Goal: Navigation & Orientation: Go to known website

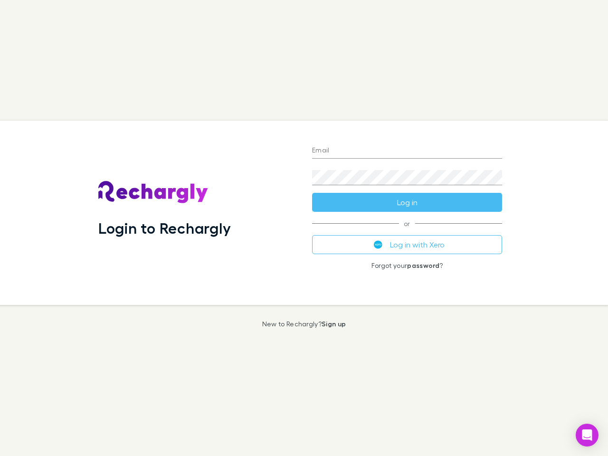
click at [304, 228] on div "Login to Rechargly" at bounding box center [198, 213] width 214 height 184
click at [407, 151] on input "Email" at bounding box center [407, 150] width 190 height 15
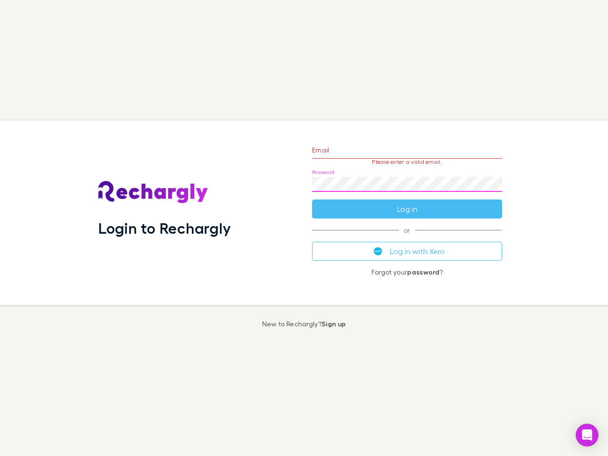
click at [407, 202] on form "Email Please enter a valid email. Password Log in" at bounding box center [407, 177] width 190 height 83
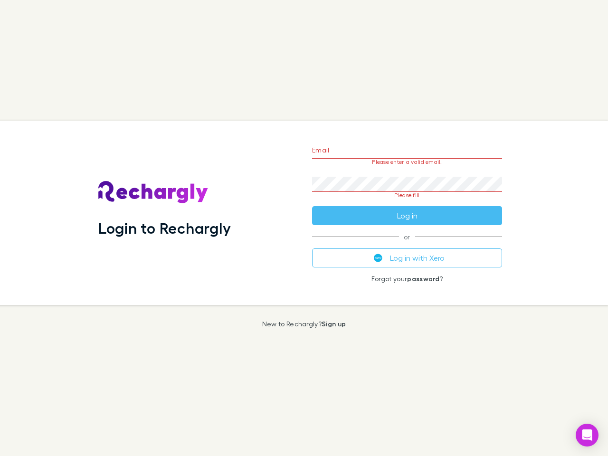
click at [407, 245] on div "Email Please enter a valid email. Password Please fill Log in or Log in with Xe…" at bounding box center [406, 213] width 205 height 184
click at [587, 435] on icon "Open Intercom Messenger" at bounding box center [587, 434] width 10 height 11
